Goal: Obtain resource: Download file/media

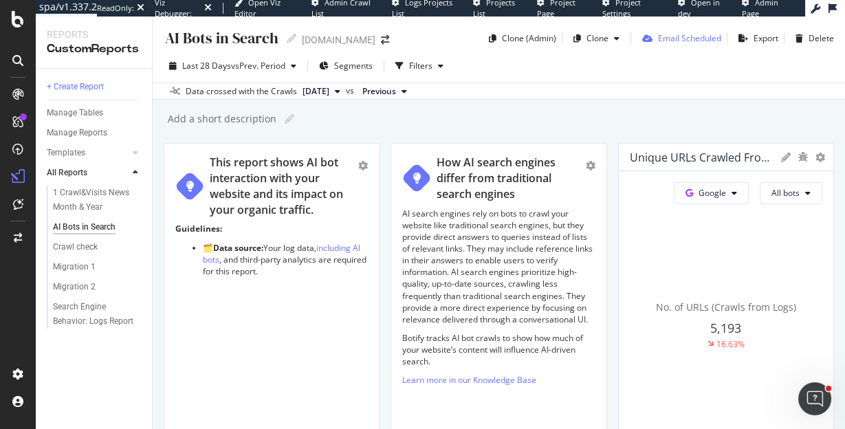
click at [683, 41] on div "Email Scheduled" at bounding box center [689, 38] width 63 height 12
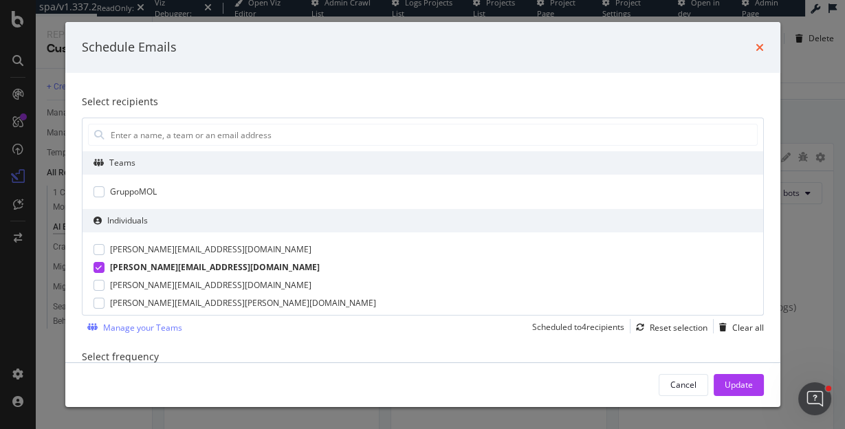
click at [756, 42] on icon "times" at bounding box center [760, 47] width 8 height 11
click at [762, 44] on div "Export" at bounding box center [766, 38] width 25 height 12
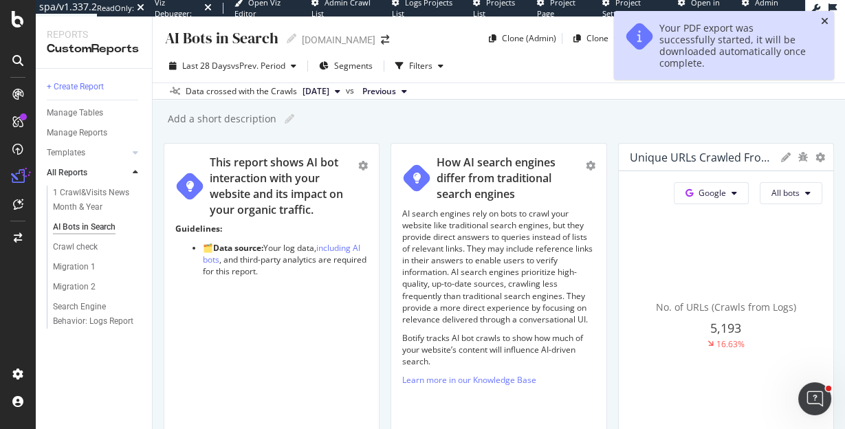
click at [824, 19] on icon "close toast" at bounding box center [825, 22] width 8 height 10
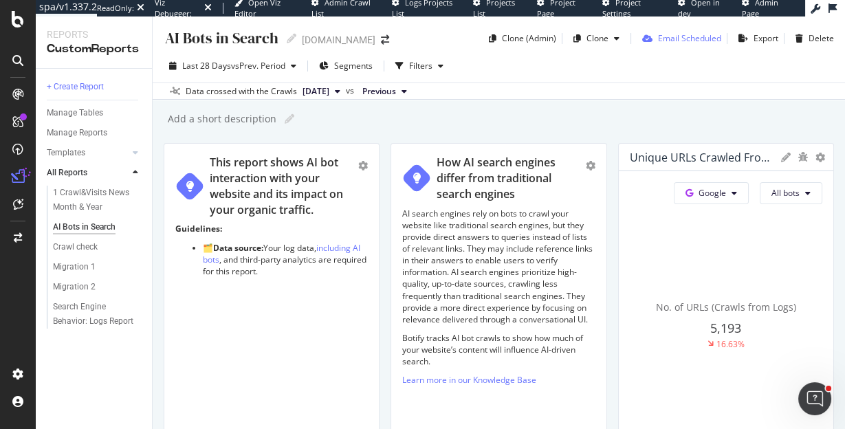
click at [690, 35] on div "Email Scheduled" at bounding box center [689, 38] width 63 height 12
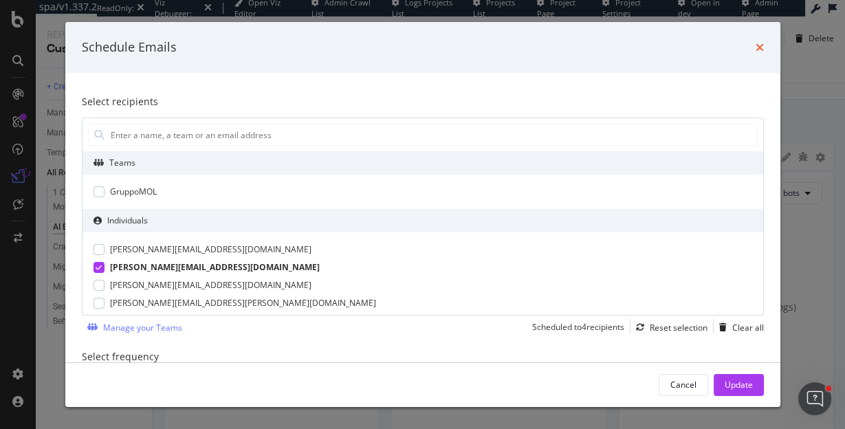
click at [759, 42] on icon "times" at bounding box center [760, 47] width 8 height 11
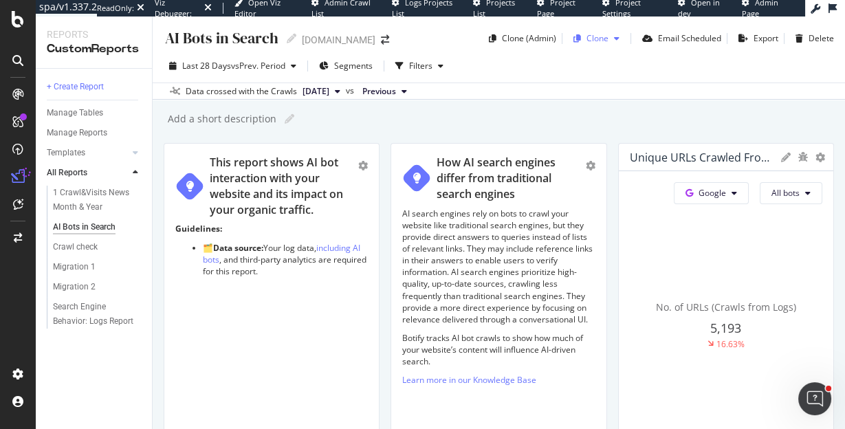
click at [587, 38] on div "Clone" at bounding box center [598, 38] width 22 height 12
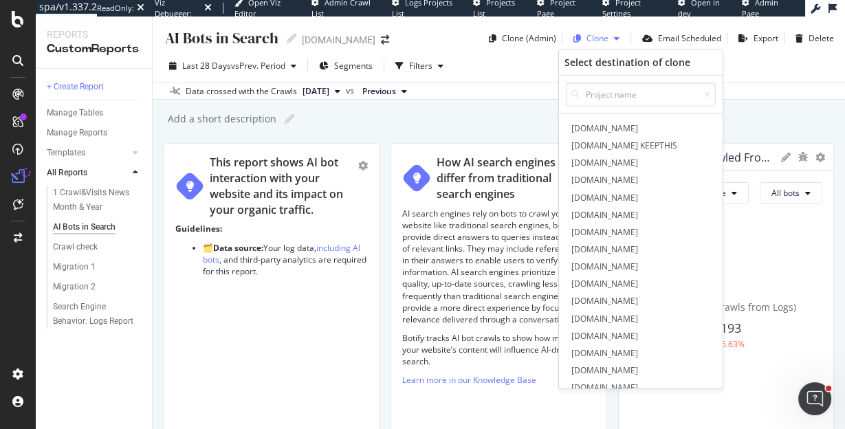
click at [587, 38] on div "Clone" at bounding box center [598, 38] width 22 height 12
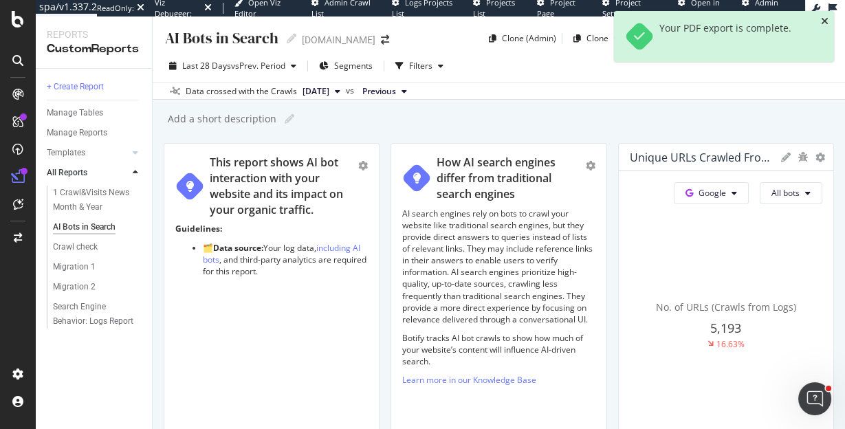
click at [825, 21] on icon "close toast" at bounding box center [825, 22] width 8 height 10
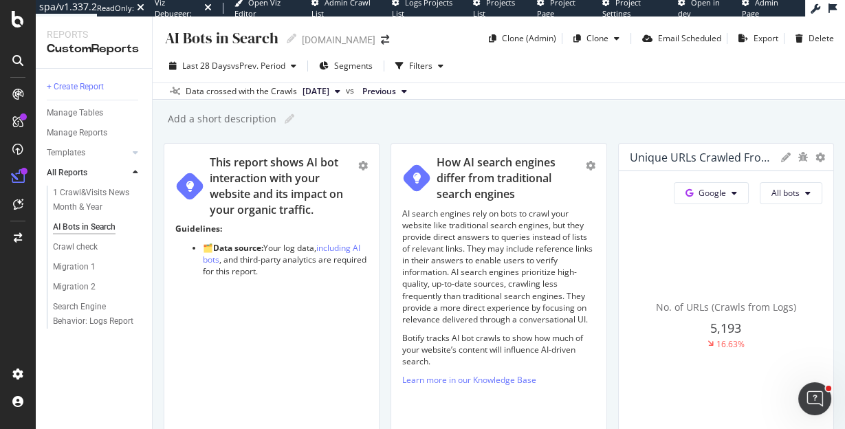
click at [335, 122] on div "Add a short description Add a short description" at bounding box center [505, 119] width 679 height 21
click at [288, 122] on icon at bounding box center [290, 119] width 10 height 10
click at [228, 113] on input "text" at bounding box center [220, 119] width 109 height 12
click at [668, 38] on div "Email Scheduled" at bounding box center [689, 38] width 63 height 12
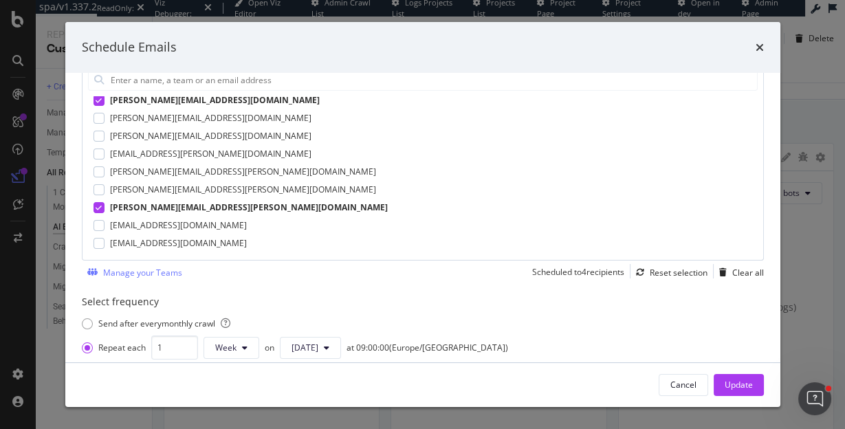
scroll to position [74, 0]
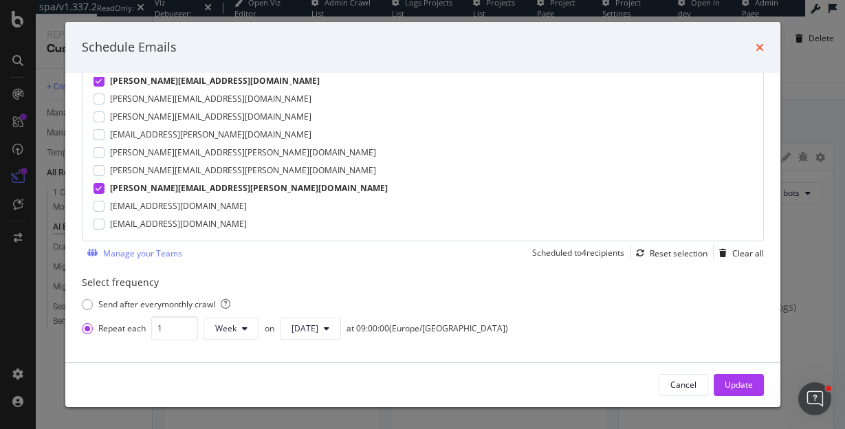
click at [757, 48] on icon "times" at bounding box center [760, 47] width 8 height 11
click at [760, 42] on div "Export" at bounding box center [766, 38] width 25 height 12
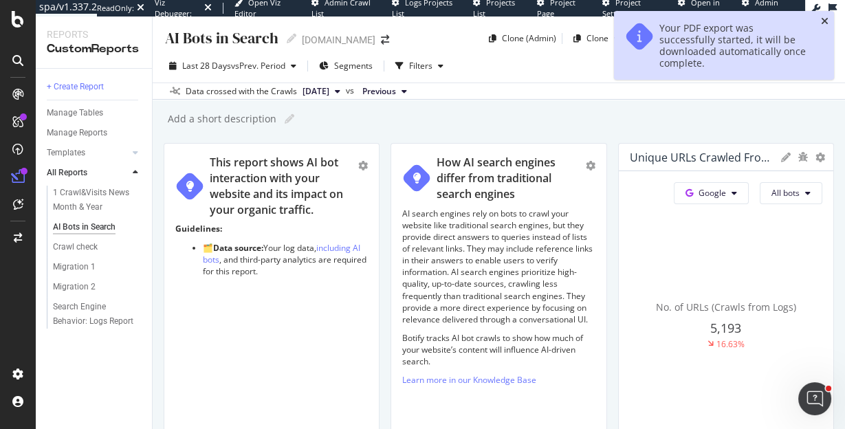
click at [822, 18] on icon "close toast" at bounding box center [825, 22] width 8 height 10
